Goal: Information Seeking & Learning: Learn about a topic

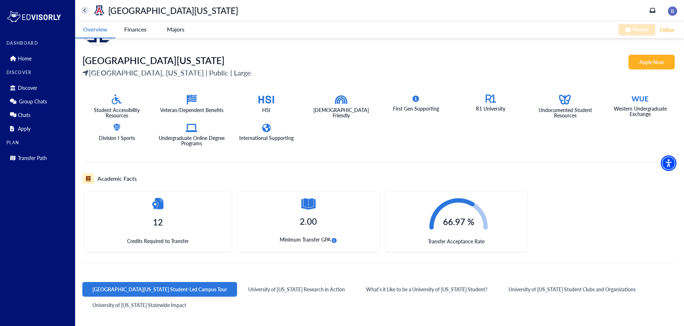
scroll to position [119, 0]
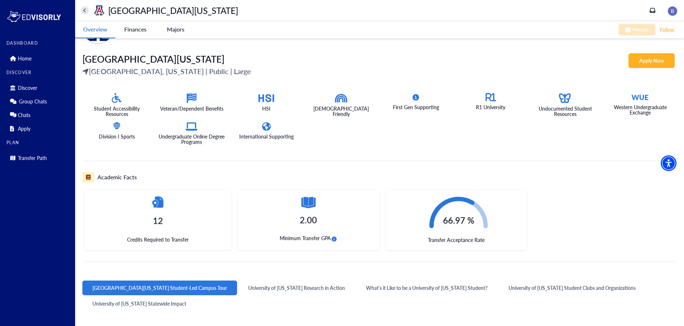
click at [334, 238] on icon "circle-info" at bounding box center [334, 239] width 5 height 5
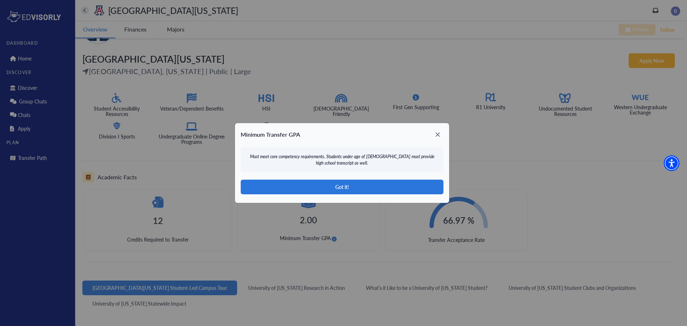
click at [439, 135] on icon at bounding box center [438, 135] width 4 height 4
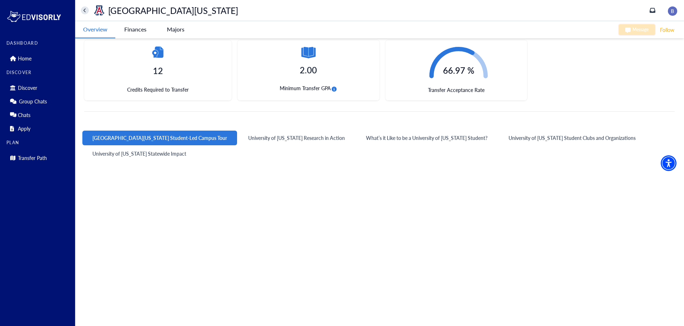
scroll to position [365, 0]
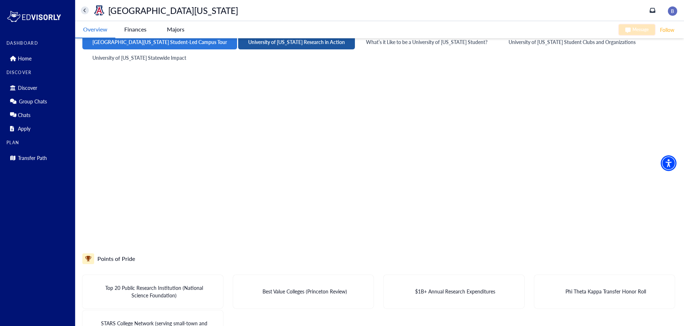
click at [257, 45] on button "University of [US_STATE] Research in Action" at bounding box center [296, 42] width 117 height 15
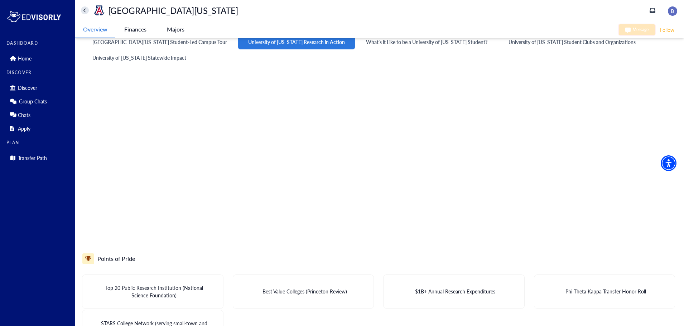
click at [257, 45] on button "University of [US_STATE] Research in Action" at bounding box center [296, 42] width 117 height 15
click at [364, 47] on button "What’s it Like to be a University of [US_STATE] Student?" at bounding box center [427, 42] width 142 height 15
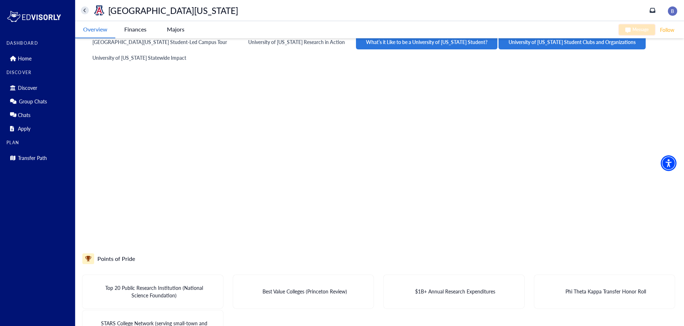
click at [499, 44] on button "University of [US_STATE] Student Clubs and Organizations" at bounding box center [572, 42] width 147 height 15
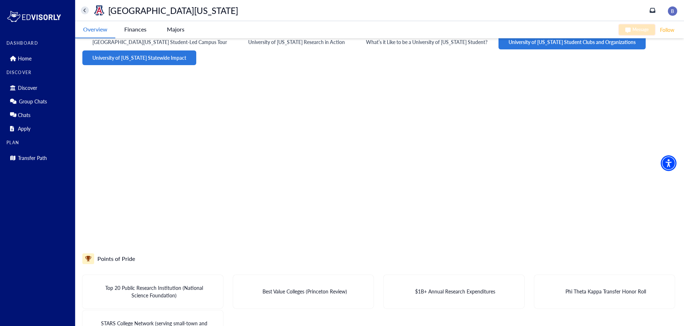
click at [133, 58] on button "University of [US_STATE] Statewide Impact" at bounding box center [139, 58] width 114 height 15
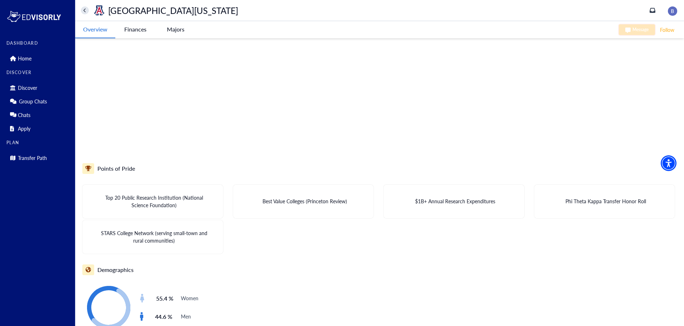
scroll to position [476, 0]
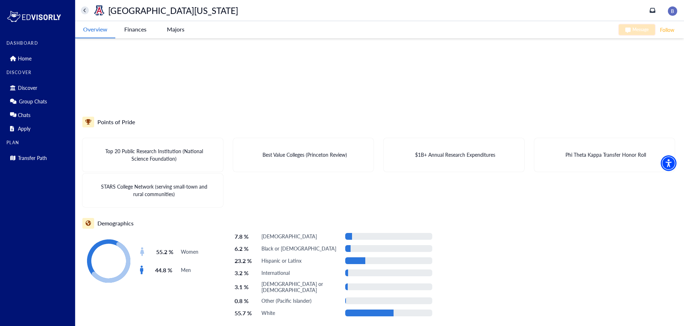
scroll to position [506, 0]
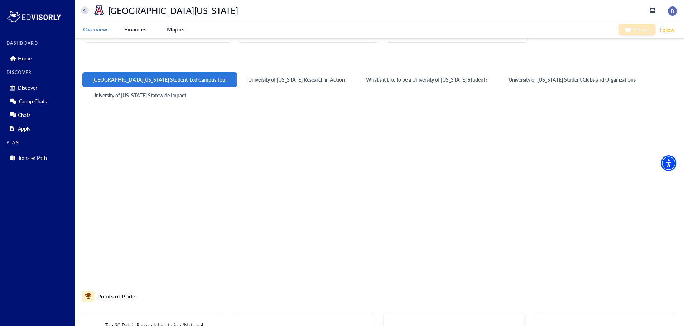
scroll to position [506, 0]
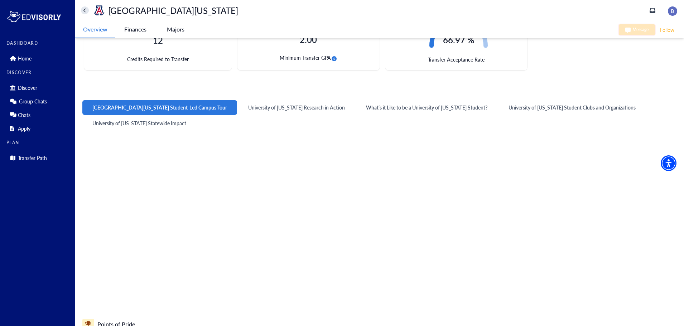
scroll to position [506, 0]
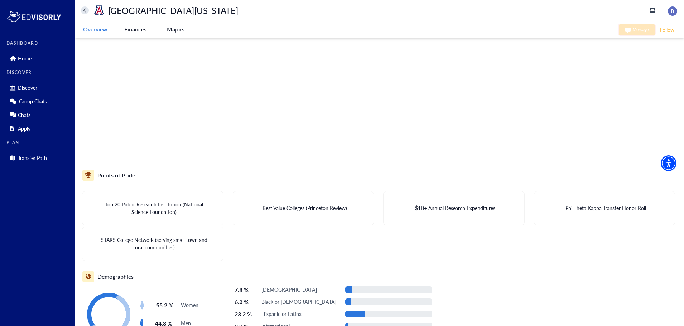
scroll to position [506, 0]
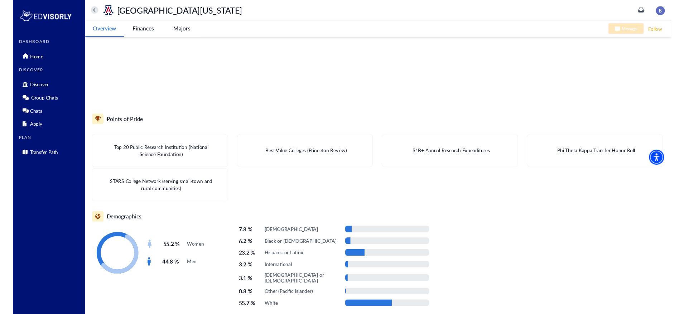
scroll to position [506, 0]
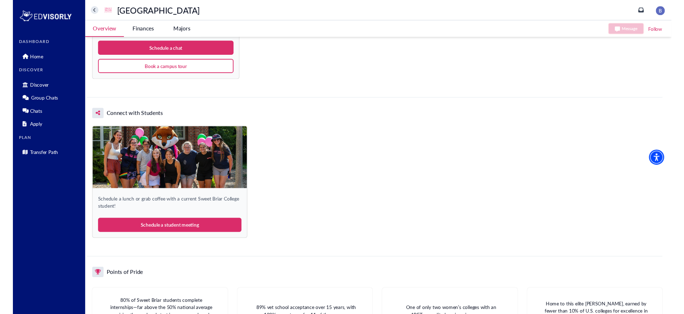
scroll to position [748, 0]
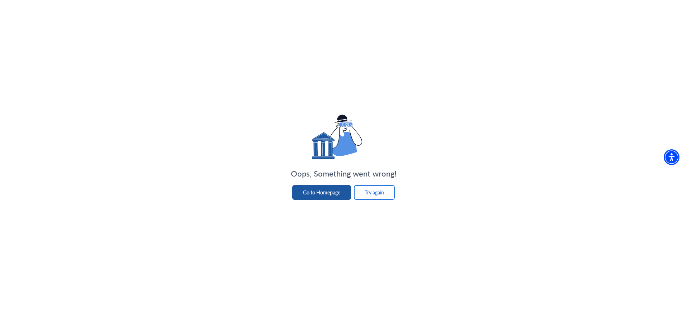
click at [332, 190] on button "Go to Homepage" at bounding box center [321, 192] width 59 height 15
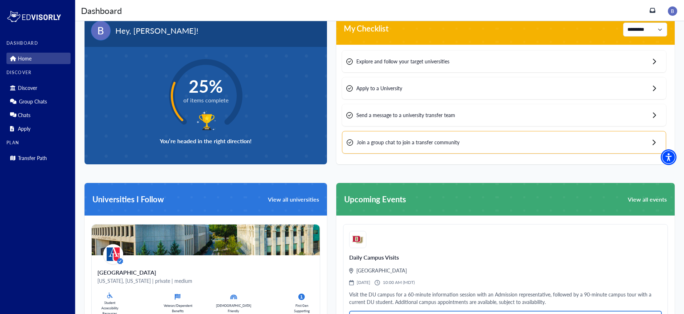
scroll to position [18, 0]
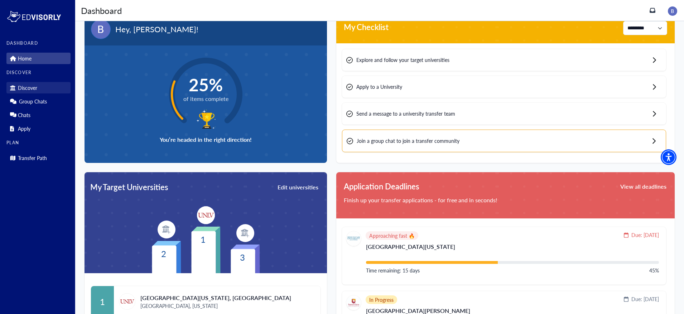
click at [17, 88] on link "Discover" at bounding box center [38, 87] width 64 height 11
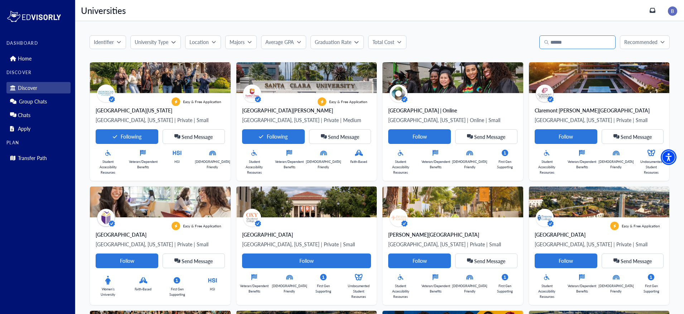
click at [555, 43] on input "Search" at bounding box center [578, 42] width 76 height 14
type input "**********"
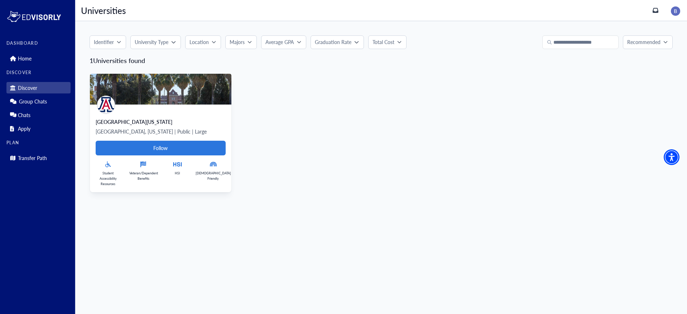
click at [147, 108] on div "University of Arizona Tucson, Arizona | Public | Large Follow Student Accessibi…" at bounding box center [161, 149] width 142 height 88
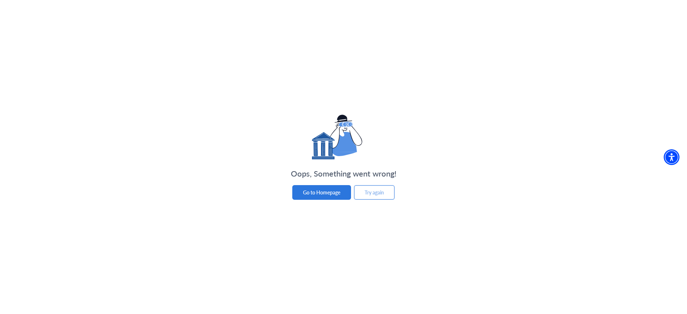
click at [375, 194] on button "Try again" at bounding box center [374, 192] width 41 height 15
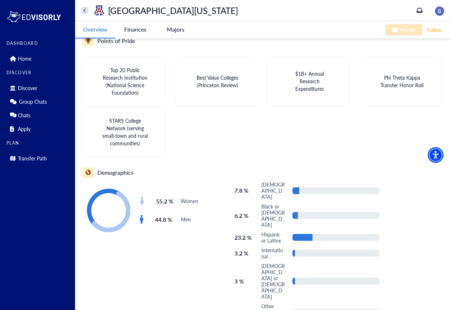
scroll to position [618, 0]
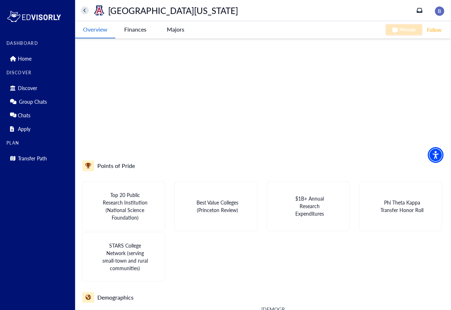
scroll to position [519, 0]
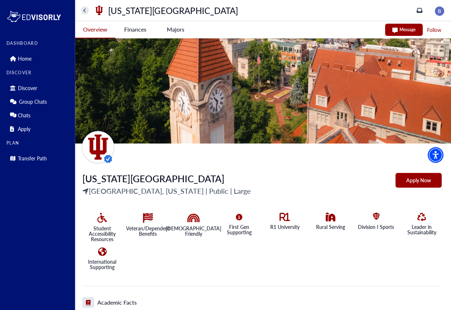
click at [138, 30] on University-tag "Finances" at bounding box center [135, 29] width 40 height 16
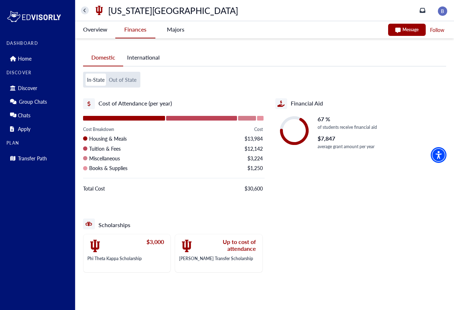
click at [152, 59] on button "International" at bounding box center [143, 57] width 40 height 16
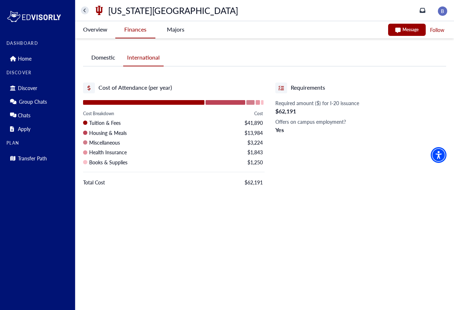
click at [94, 33] on University-tag "Overview" at bounding box center [95, 29] width 40 height 16
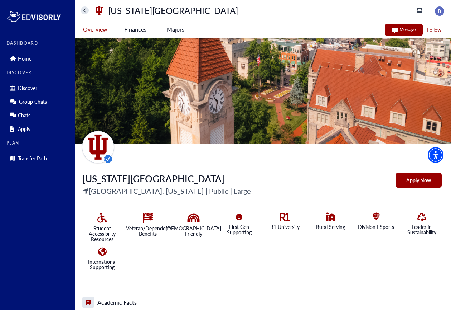
click at [143, 32] on University-tag "Finances" at bounding box center [135, 29] width 40 height 16
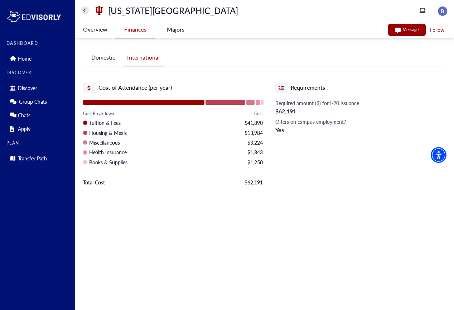
click at [109, 56] on button "Domestic" at bounding box center [103, 57] width 40 height 16
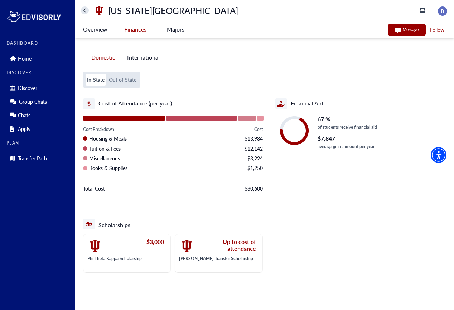
click at [92, 33] on University-tag "Overview" at bounding box center [95, 29] width 40 height 16
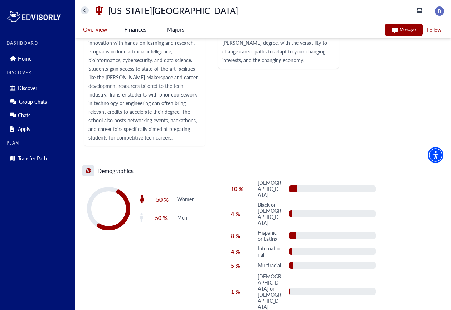
scroll to position [1183, 0]
click at [140, 32] on University-tag "Finances" at bounding box center [135, 29] width 40 height 16
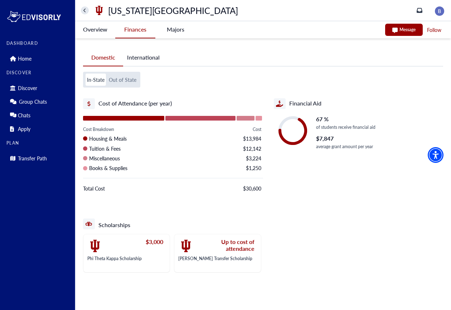
scroll to position [0, 0]
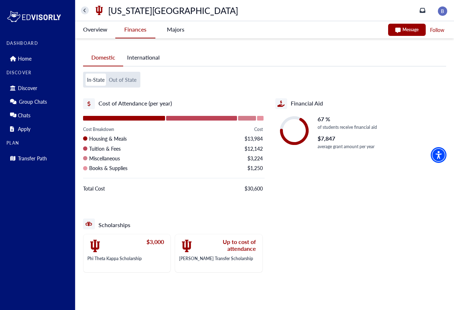
click at [178, 29] on -tag "Majors" at bounding box center [175, 29] width 40 height 16
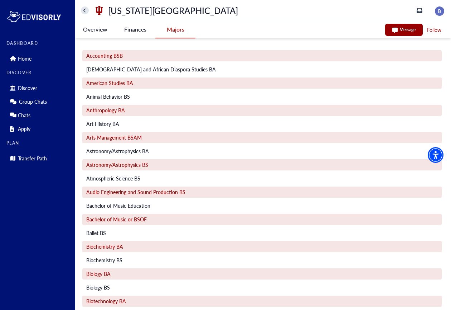
click at [104, 30] on University-tag "Overview" at bounding box center [95, 29] width 40 height 16
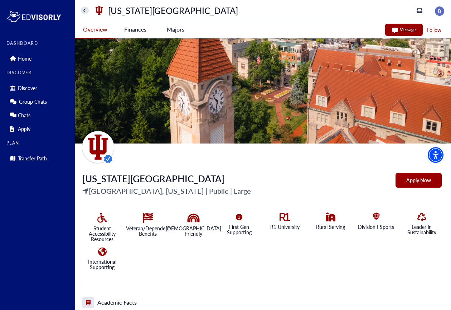
click at [142, 34] on University-tag "Finances" at bounding box center [135, 29] width 40 height 16
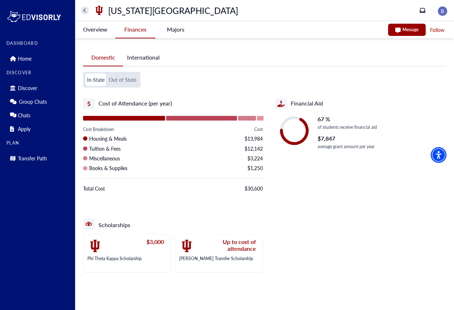
click at [182, 33] on -tag "Majors" at bounding box center [175, 29] width 40 height 16
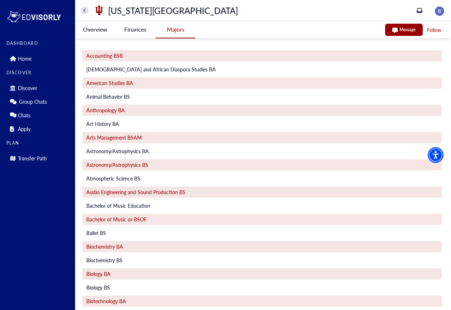
click at [145, 31] on University-tag "Finances" at bounding box center [135, 29] width 40 height 16
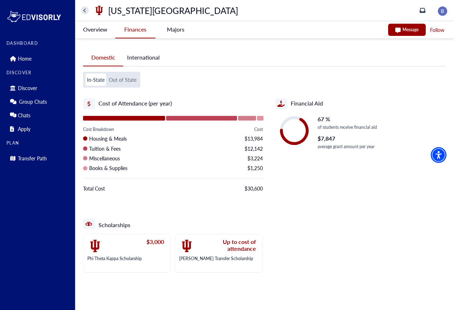
click at [108, 30] on University-tag "Overview" at bounding box center [95, 29] width 40 height 16
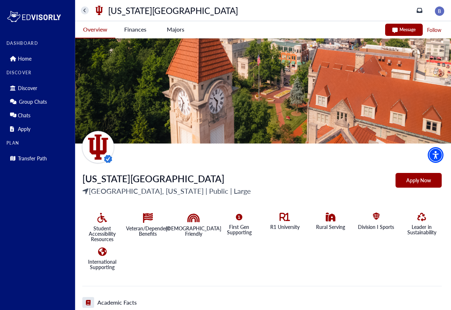
click at [141, 33] on University-tag "Finances" at bounding box center [135, 29] width 40 height 16
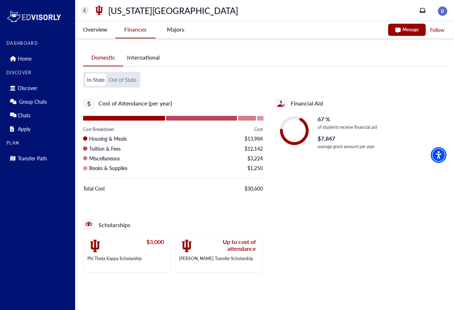
click at [121, 79] on button "Out of State" at bounding box center [122, 79] width 30 height 12
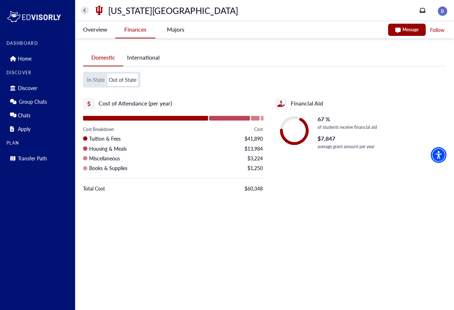
click at [143, 60] on button "International" at bounding box center [143, 57] width 40 height 16
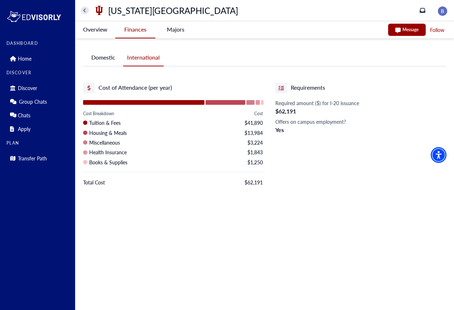
click at [174, 30] on -tag "Majors" at bounding box center [175, 29] width 40 height 16
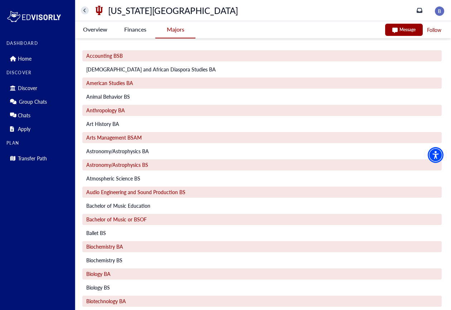
click at [136, 28] on University-tag "Finances" at bounding box center [135, 29] width 40 height 16
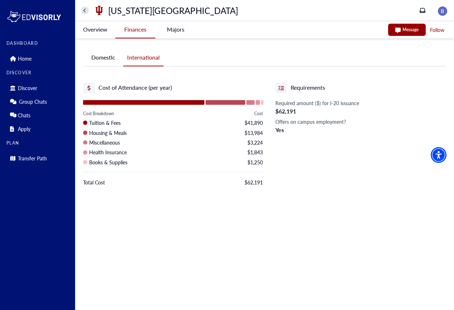
click at [98, 26] on University-tag "Overview" at bounding box center [95, 29] width 40 height 16
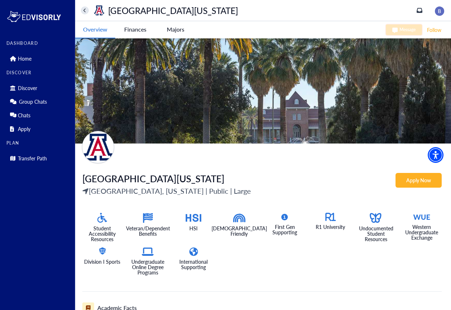
click at [137, 26] on Arizona-tag "Finances" at bounding box center [135, 29] width 40 height 16
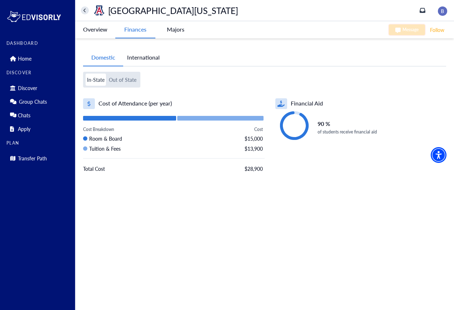
click at [129, 83] on button "Out of State" at bounding box center [122, 79] width 30 height 12
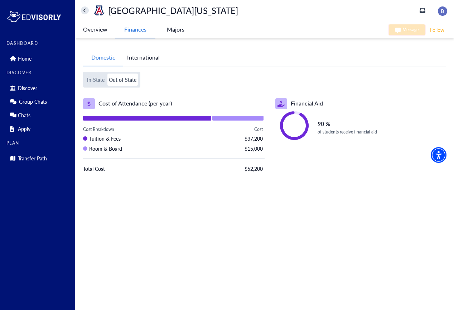
click at [103, 33] on Arizona-tag "Overview" at bounding box center [95, 29] width 40 height 16
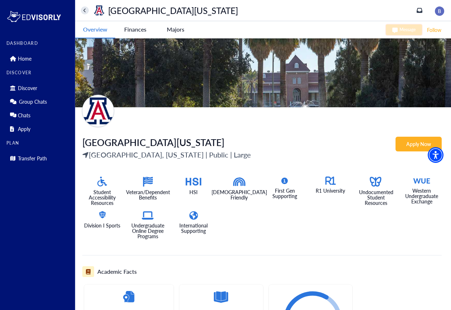
scroll to position [36, 0]
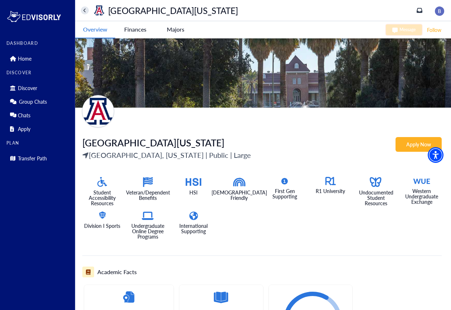
click at [135, 31] on Arizona-tag "Finances" at bounding box center [135, 29] width 40 height 16
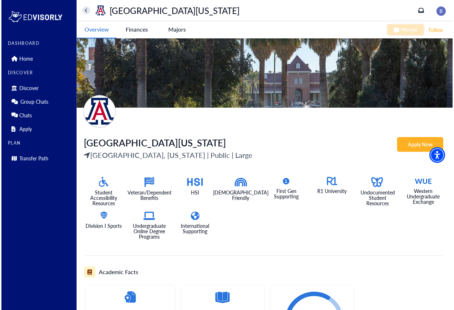
scroll to position [0, 0]
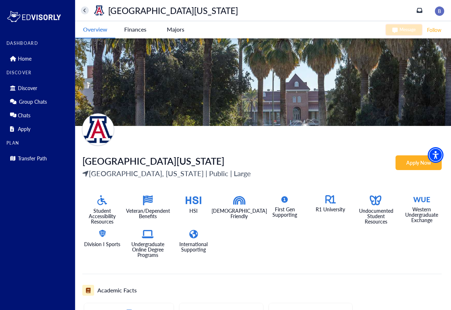
scroll to position [19, 0]
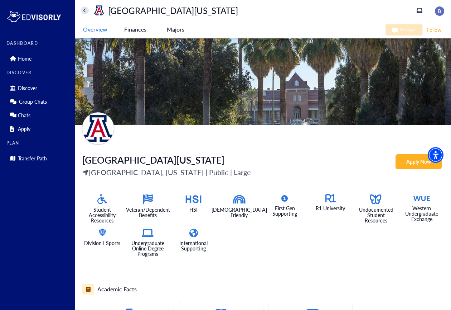
click at [143, 27] on Arizona-tag "Finances" at bounding box center [135, 29] width 40 height 16
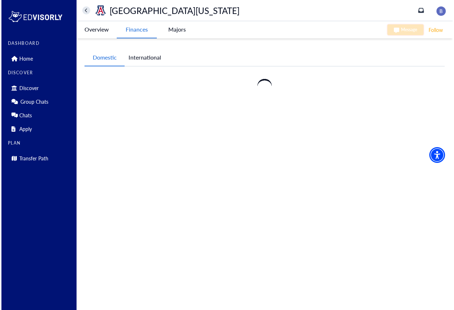
scroll to position [0, 0]
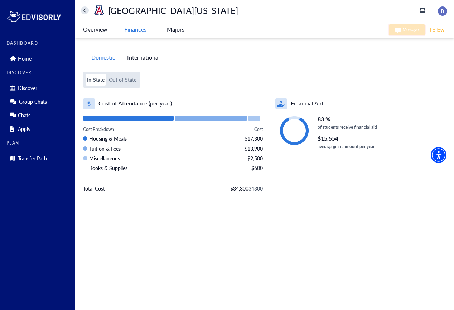
click at [148, 59] on button "International" at bounding box center [143, 57] width 40 height 16
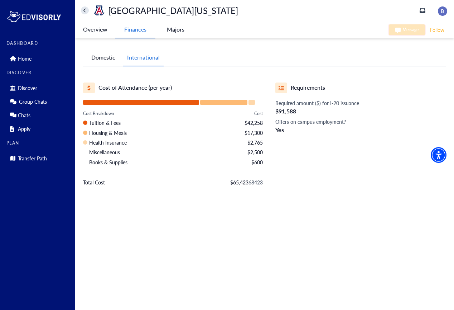
click at [111, 61] on button "Domestic" at bounding box center [103, 57] width 40 height 16
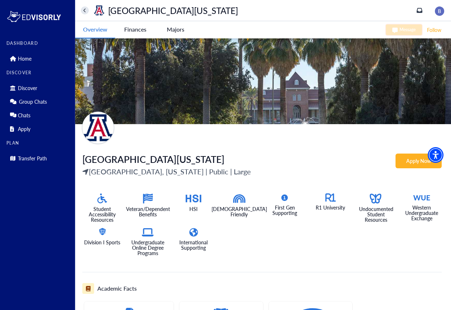
scroll to position [21, 0]
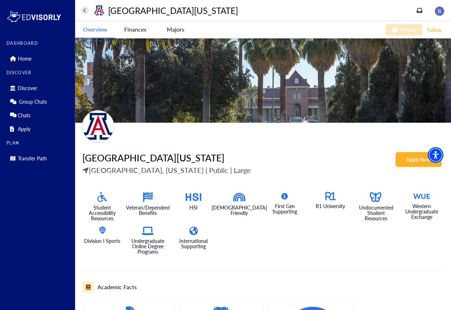
click at [132, 28] on Arizona-tag "Finances" at bounding box center [135, 29] width 40 height 16
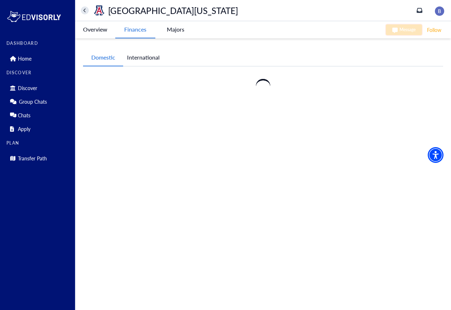
scroll to position [0, 0]
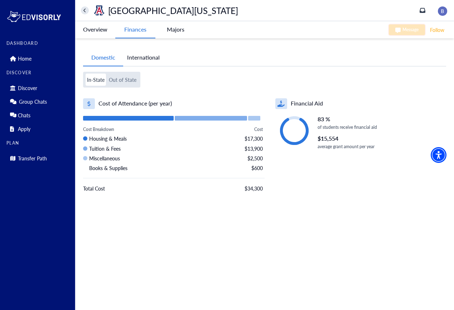
click at [126, 77] on button "Out of State" at bounding box center [122, 79] width 30 height 12
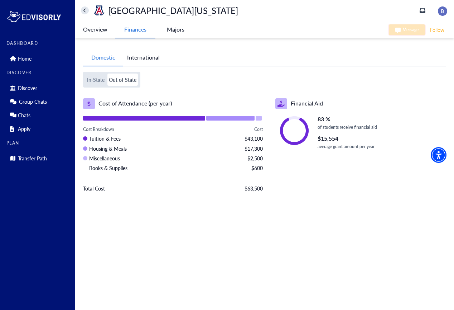
click at [142, 52] on button "International" at bounding box center [143, 57] width 40 height 16
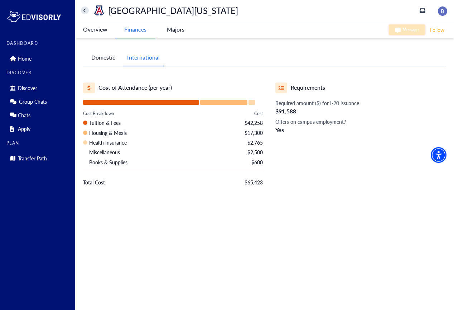
click at [105, 59] on button "Domestic" at bounding box center [103, 57] width 40 height 16
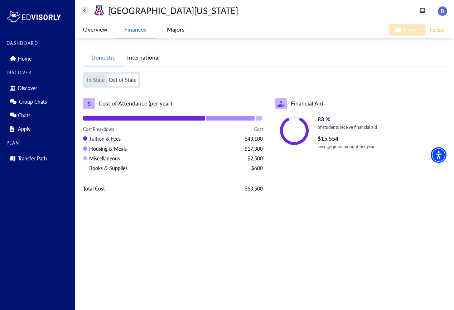
click at [92, 28] on Arizona-tag "Overview" at bounding box center [95, 29] width 40 height 16
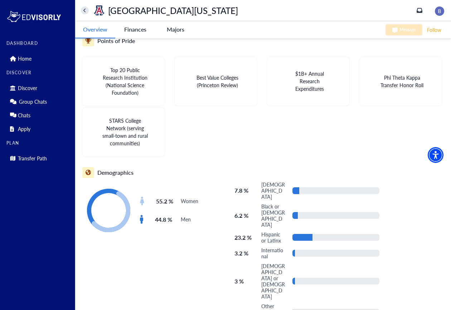
scroll to position [618, 0]
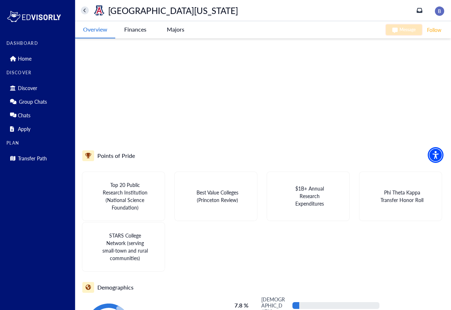
scroll to position [618, 0]
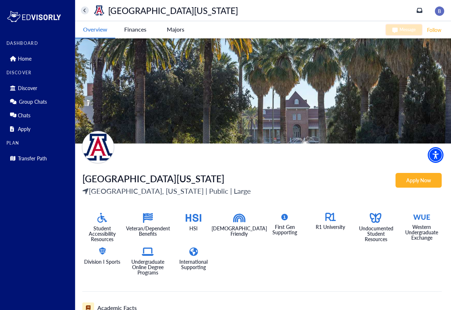
click at [140, 29] on Arizona-tag "Finances" at bounding box center [135, 29] width 40 height 16
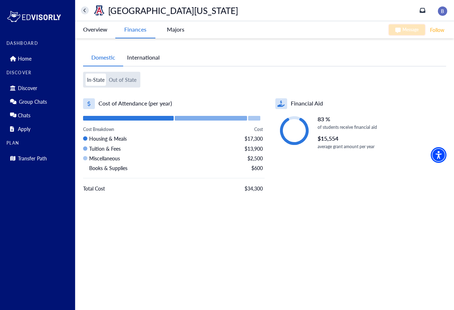
click at [100, 27] on Arizona-tag "Overview" at bounding box center [95, 29] width 40 height 16
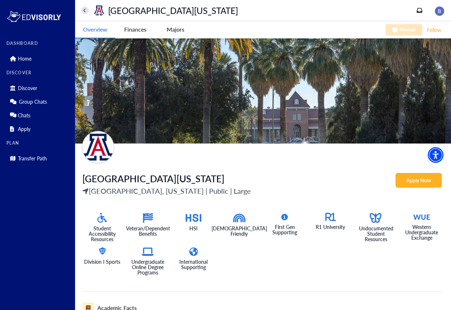
click at [141, 28] on Arizona-tag "Finances" at bounding box center [135, 29] width 40 height 16
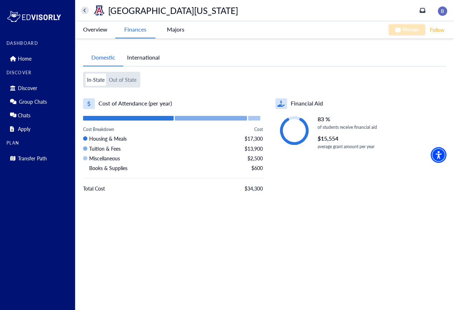
click at [167, 29] on -tag "Majors" at bounding box center [175, 29] width 40 height 16
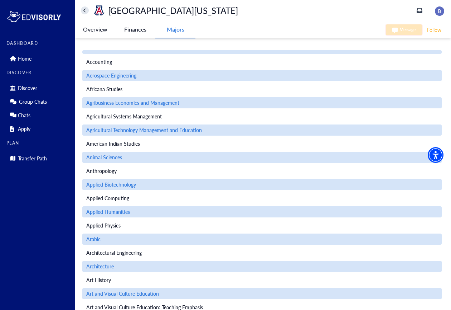
click at [100, 31] on Arizona-tag "Overview" at bounding box center [95, 29] width 40 height 16
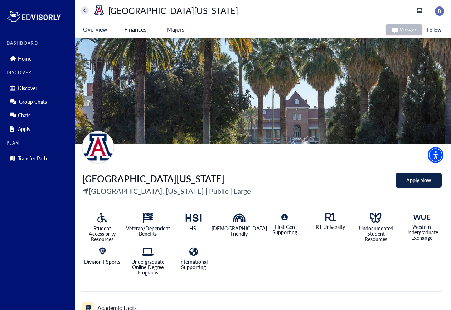
click at [142, 28] on Arizona-tag "Finances" at bounding box center [135, 29] width 40 height 16
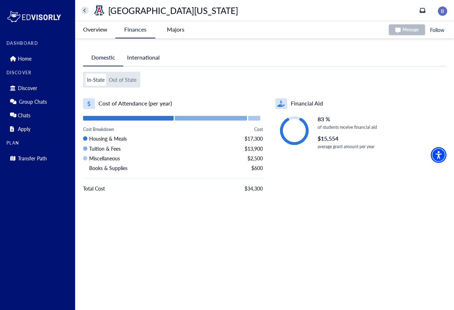
click at [123, 85] on button "Out of State" at bounding box center [122, 79] width 30 height 12
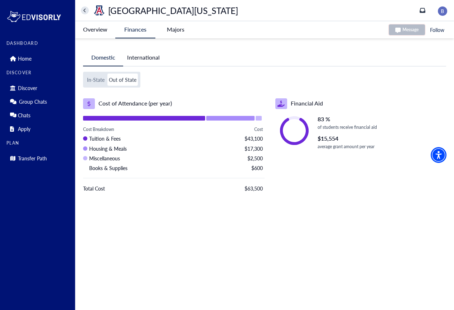
click at [97, 81] on button "In-State" at bounding box center [96, 79] width 20 height 12
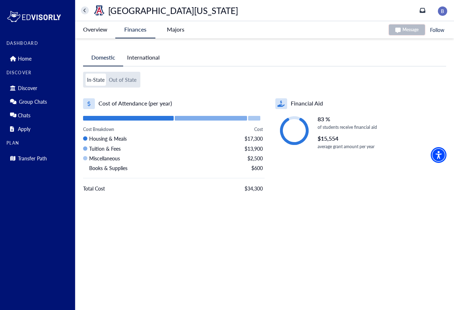
click at [124, 81] on button "Out of State" at bounding box center [122, 79] width 30 height 12
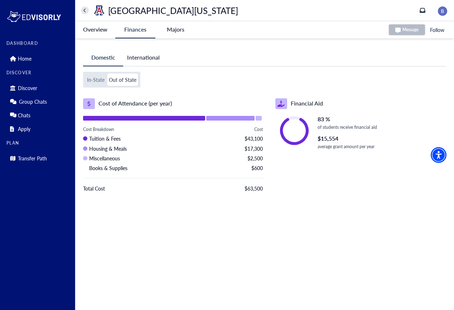
click at [90, 80] on button "In-State" at bounding box center [96, 79] width 20 height 12
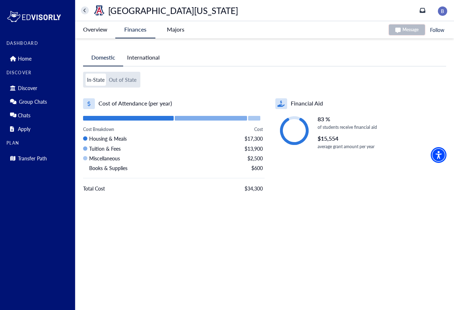
click at [178, 30] on -tag "Majors" at bounding box center [175, 29] width 40 height 16
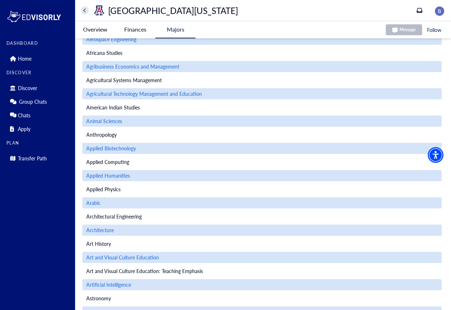
scroll to position [37, 0]
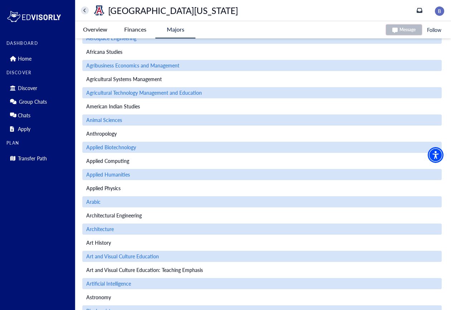
click at [131, 32] on Arizona-tag "Finances" at bounding box center [135, 29] width 40 height 16
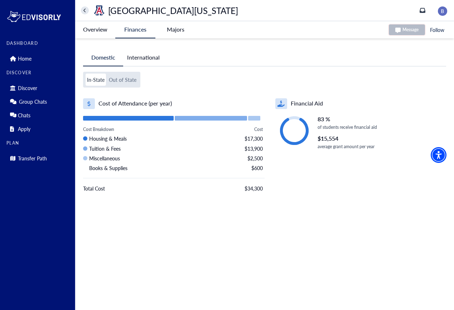
click at [93, 27] on Arizona-tag "Overview" at bounding box center [95, 29] width 40 height 16
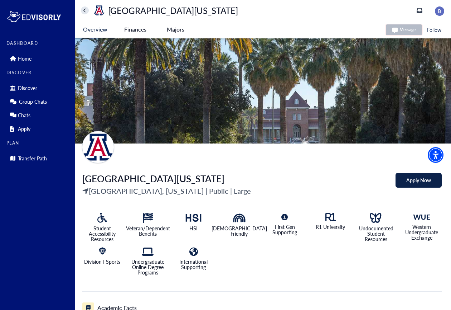
click at [141, 30] on Arizona-tag "Finances" at bounding box center [135, 29] width 40 height 16
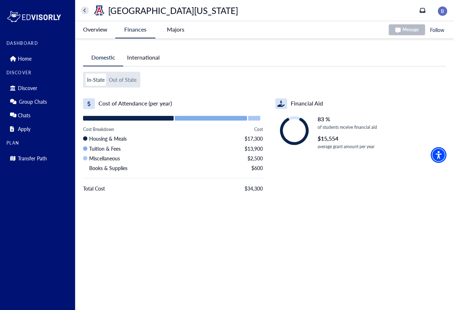
click at [148, 60] on button "International" at bounding box center [143, 57] width 40 height 16
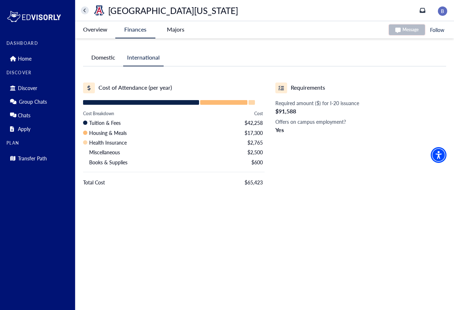
click at [100, 59] on button "Domestic" at bounding box center [103, 57] width 40 height 16
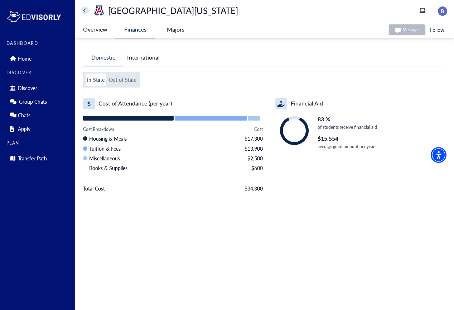
click at [169, 32] on -tag "Majors" at bounding box center [175, 29] width 40 height 16
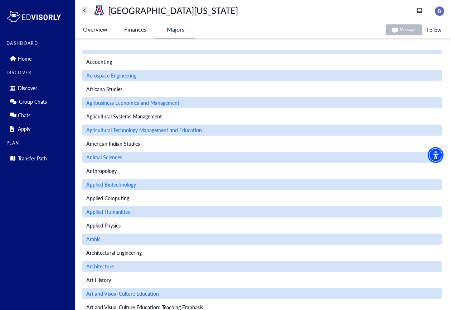
click at [136, 32] on Arizona-tag "Finances" at bounding box center [135, 29] width 40 height 16
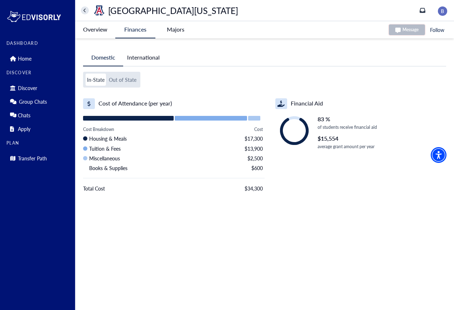
click at [118, 77] on button "Out of State" at bounding box center [122, 79] width 30 height 12
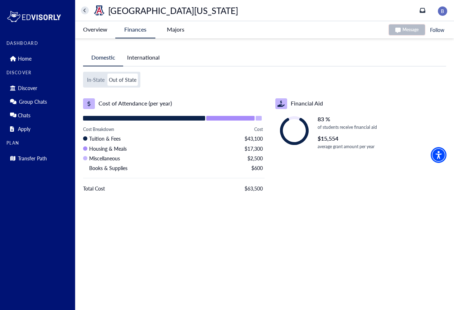
click at [109, 59] on button "Domestic" at bounding box center [103, 57] width 40 height 17
click at [153, 57] on button "International" at bounding box center [143, 57] width 40 height 16
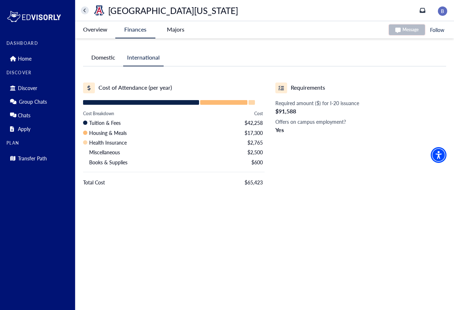
click at [112, 58] on button "Domestic" at bounding box center [103, 57] width 40 height 16
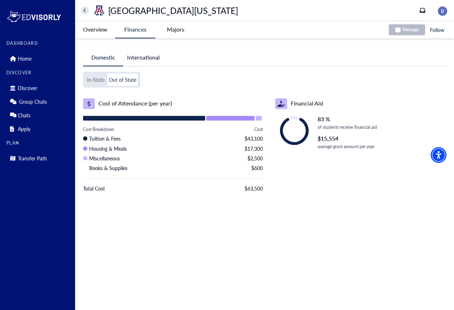
click at [142, 55] on button "International" at bounding box center [143, 57] width 40 height 16
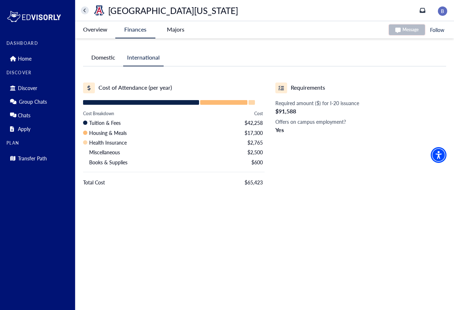
click at [104, 60] on button "Domestic" at bounding box center [103, 57] width 40 height 16
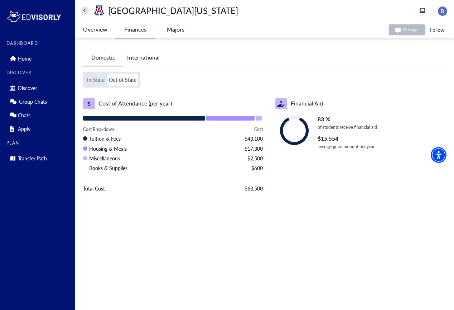
click at [97, 32] on Arizona-tag "Overview" at bounding box center [95, 29] width 40 height 16
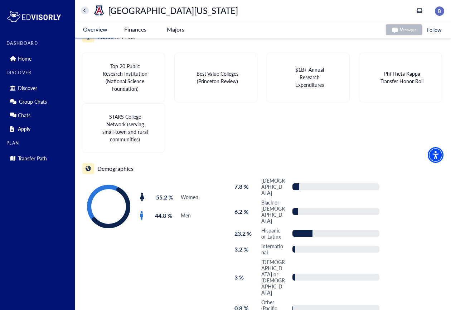
scroll to position [618, 0]
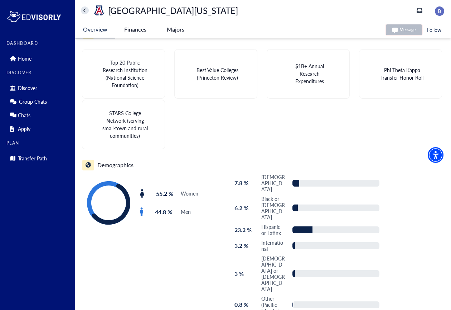
click at [133, 32] on Arizona-tag "Finances" at bounding box center [135, 29] width 40 height 16
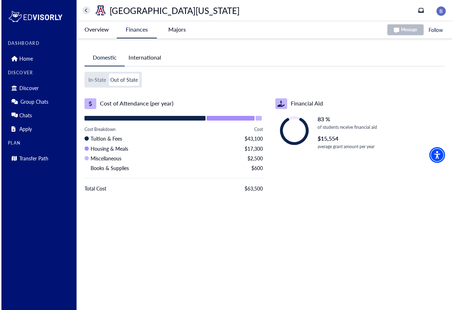
scroll to position [0, 0]
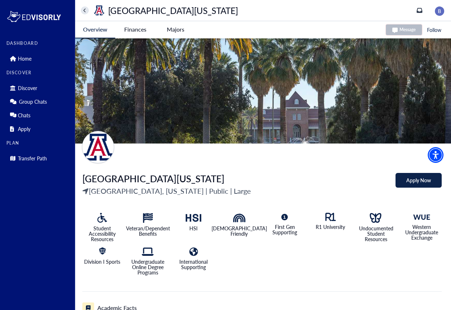
click at [135, 29] on Arizona-tag "Finances" at bounding box center [135, 29] width 40 height 16
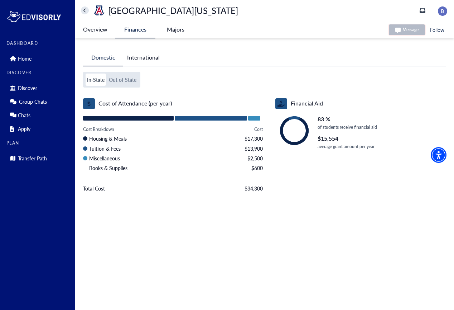
click at [120, 75] on button "Out of State" at bounding box center [122, 79] width 30 height 12
click at [98, 77] on button "In-State" at bounding box center [96, 79] width 20 height 12
click at [121, 78] on button "Out of State" at bounding box center [122, 79] width 30 height 12
click at [148, 55] on button "International" at bounding box center [143, 57] width 40 height 16
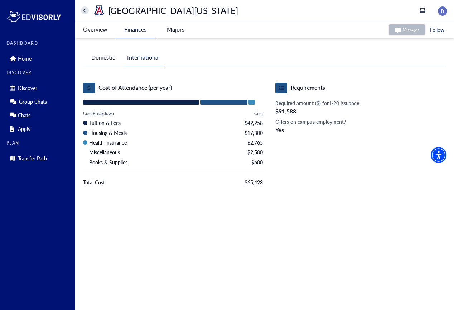
click at [178, 29] on -tag "Majors" at bounding box center [175, 29] width 40 height 16
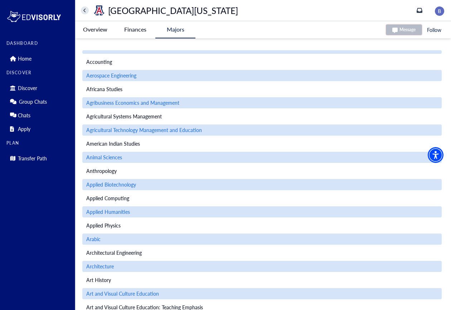
click at [132, 29] on Arizona-tag "Finances" at bounding box center [135, 29] width 40 height 16
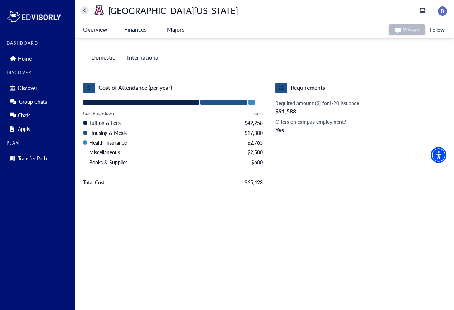
click at [102, 31] on Arizona-tag "Overview" at bounding box center [95, 29] width 40 height 16
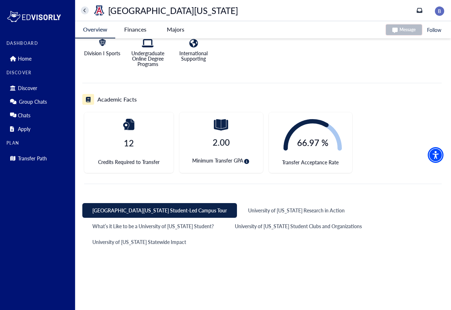
scroll to position [230, 0]
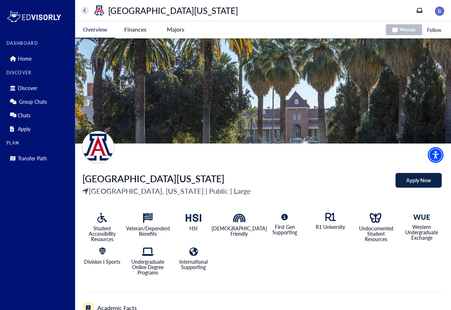
click at [139, 32] on Arizona-tag "Finances" at bounding box center [135, 29] width 40 height 16
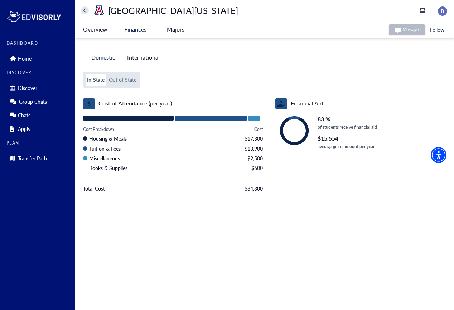
click at [114, 81] on button "Out of State" at bounding box center [122, 79] width 30 height 12
click at [155, 62] on button "International" at bounding box center [143, 57] width 40 height 16
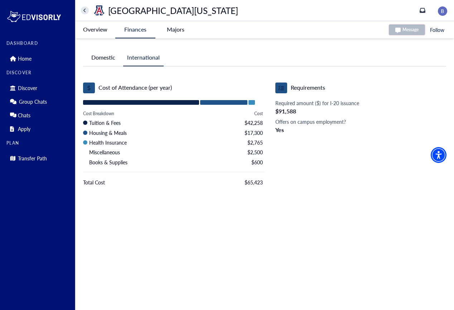
click at [173, 30] on -tag "Majors" at bounding box center [175, 29] width 40 height 16
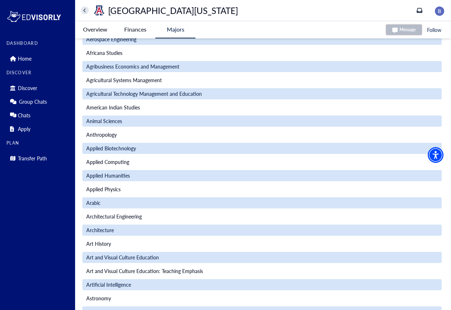
scroll to position [43, 0]
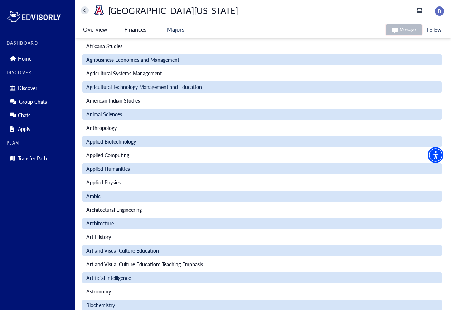
click at [94, 30] on Arizona-tag "Overview" at bounding box center [95, 29] width 40 height 16
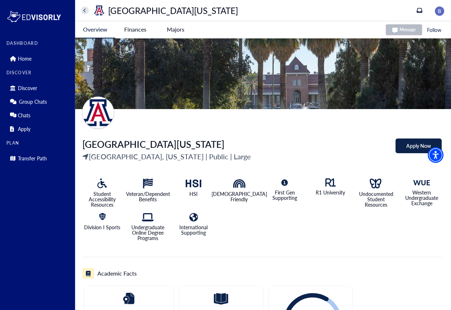
scroll to position [0, 0]
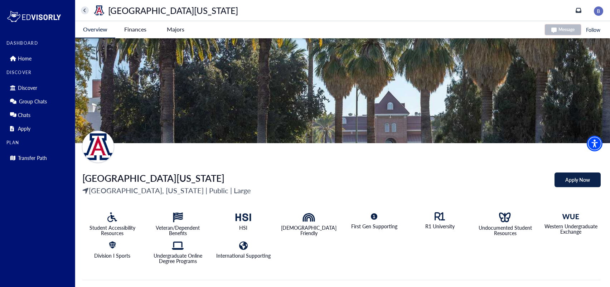
click at [142, 31] on Arizona-tag "Finances" at bounding box center [135, 29] width 40 height 16
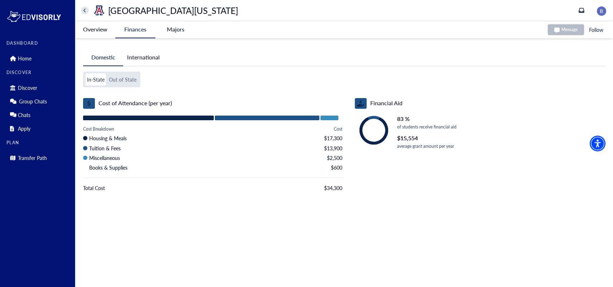
click at [146, 56] on button "International" at bounding box center [143, 57] width 40 height 16
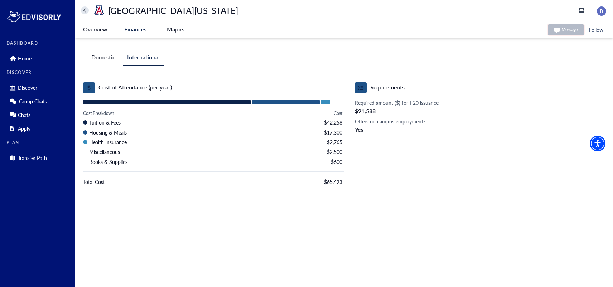
click at [110, 55] on button "Domestic" at bounding box center [103, 57] width 40 height 16
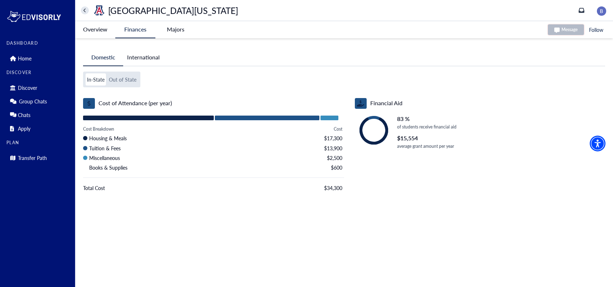
click at [96, 31] on Arizona-tag "Overview" at bounding box center [95, 29] width 40 height 16
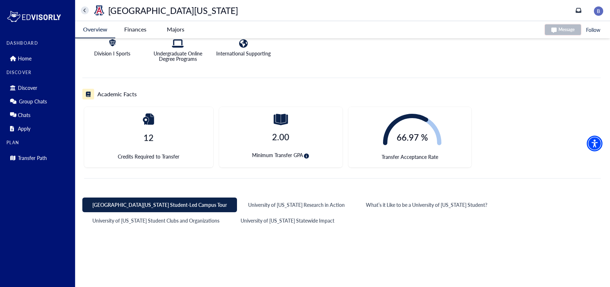
scroll to position [206, 0]
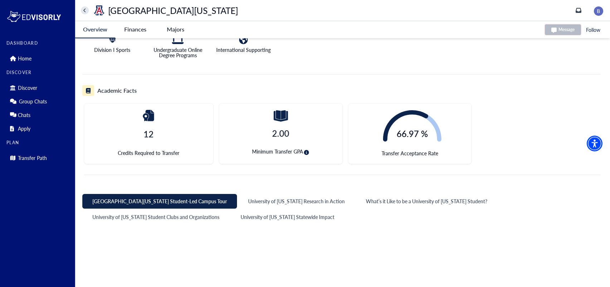
click at [88, 92] on icon at bounding box center [88, 90] width 5 height 5
click at [165, 88] on div "Academic Facts" at bounding box center [341, 90] width 519 height 11
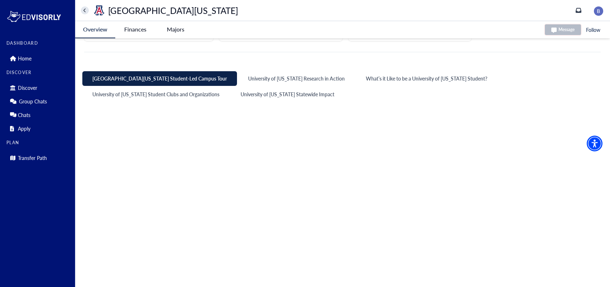
scroll to position [332, 0]
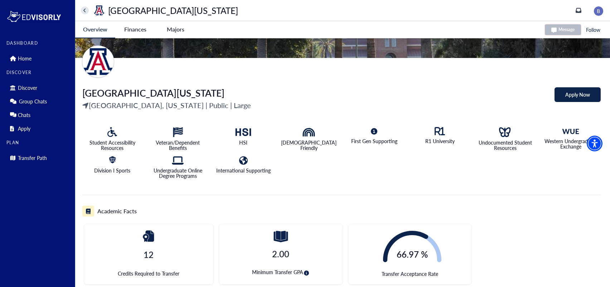
scroll to position [96, 0]
